Goal: Transaction & Acquisition: Purchase product/service

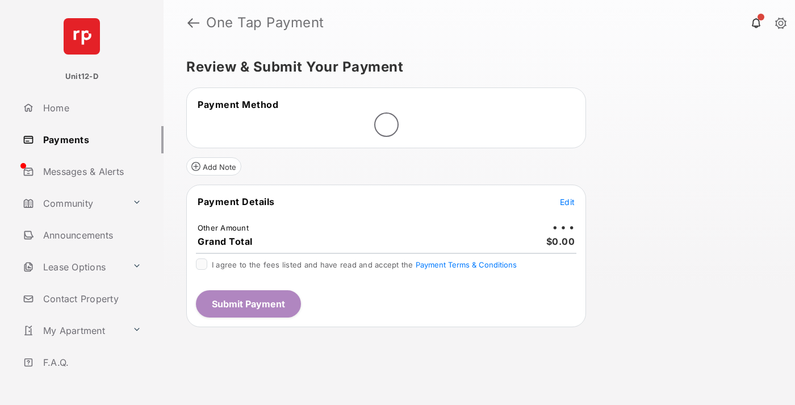
click at [568, 202] on span "Edit" at bounding box center [567, 202] width 15 height 10
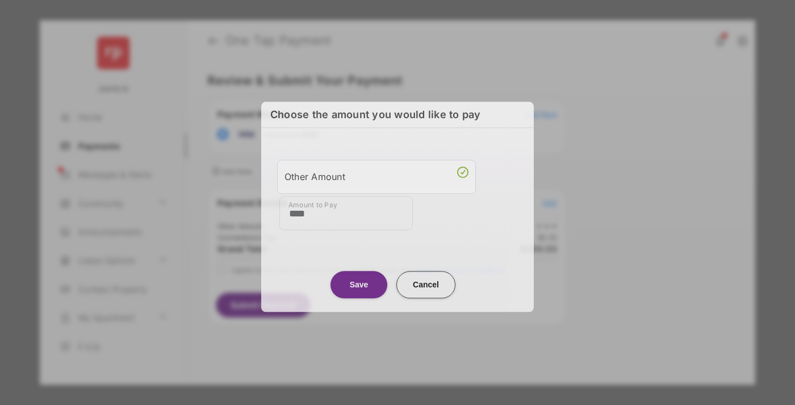
type input "****"
click at [359, 284] on button "Save" at bounding box center [359, 284] width 57 height 27
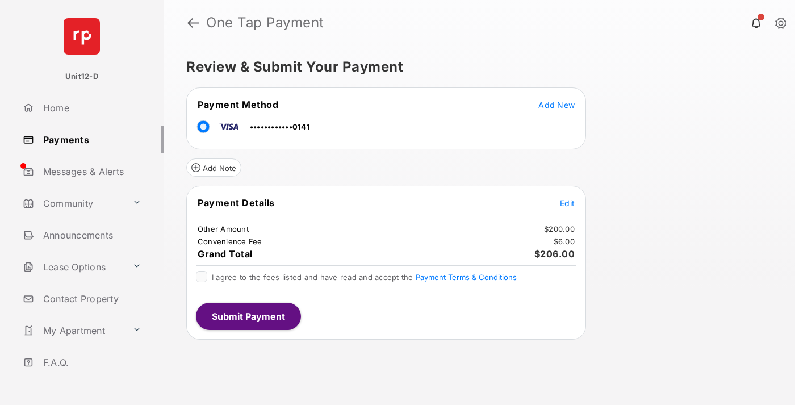
click at [568, 203] on span "Edit" at bounding box center [567, 203] width 15 height 10
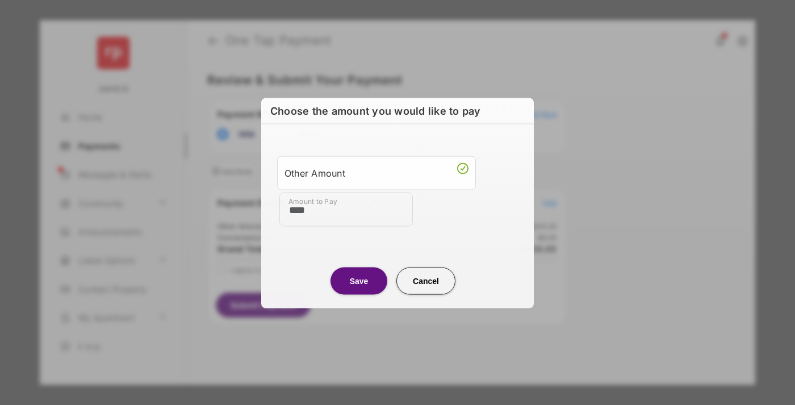
click at [359, 280] on button "Save" at bounding box center [359, 280] width 57 height 27
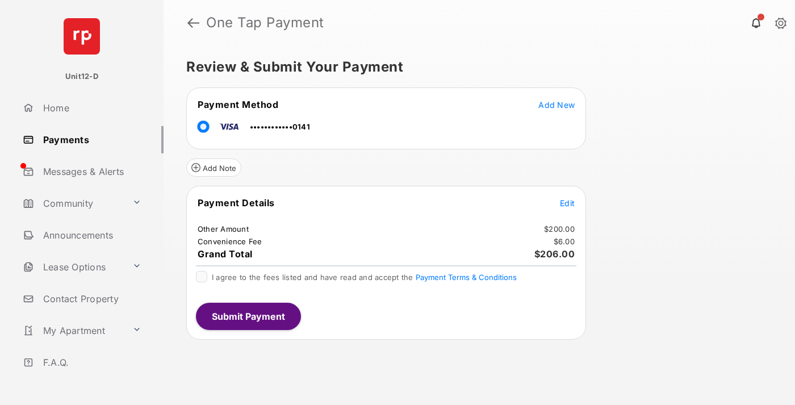
click at [248, 316] on button "Submit Payment" at bounding box center [248, 316] width 105 height 27
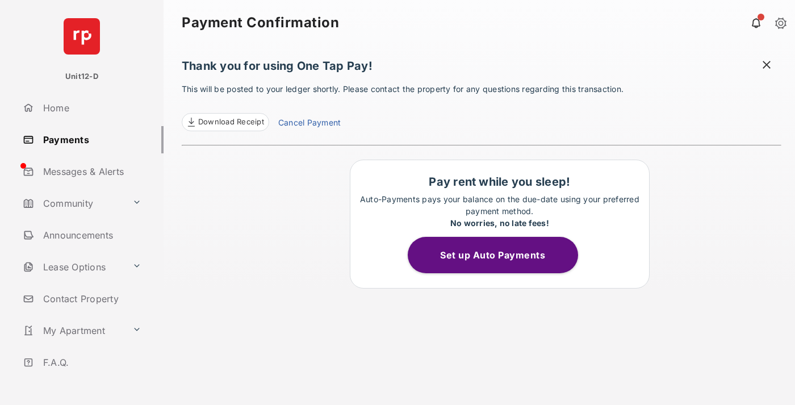
click at [499, 255] on button "Set up Auto Payments" at bounding box center [493, 255] width 170 height 36
